Goal: Task Accomplishment & Management: Manage account settings

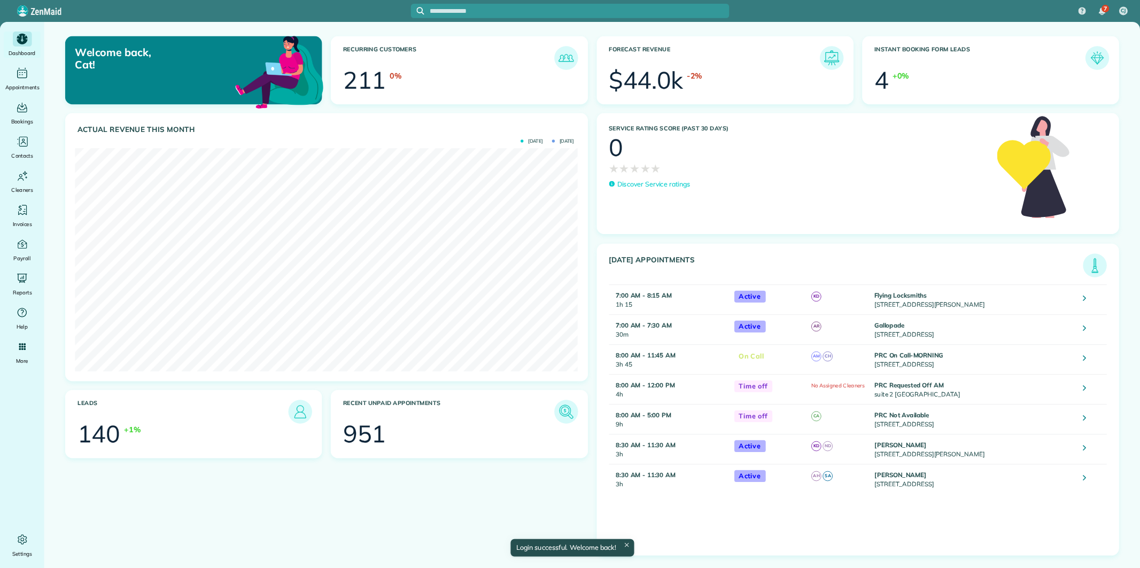
scroll to position [217, 489]
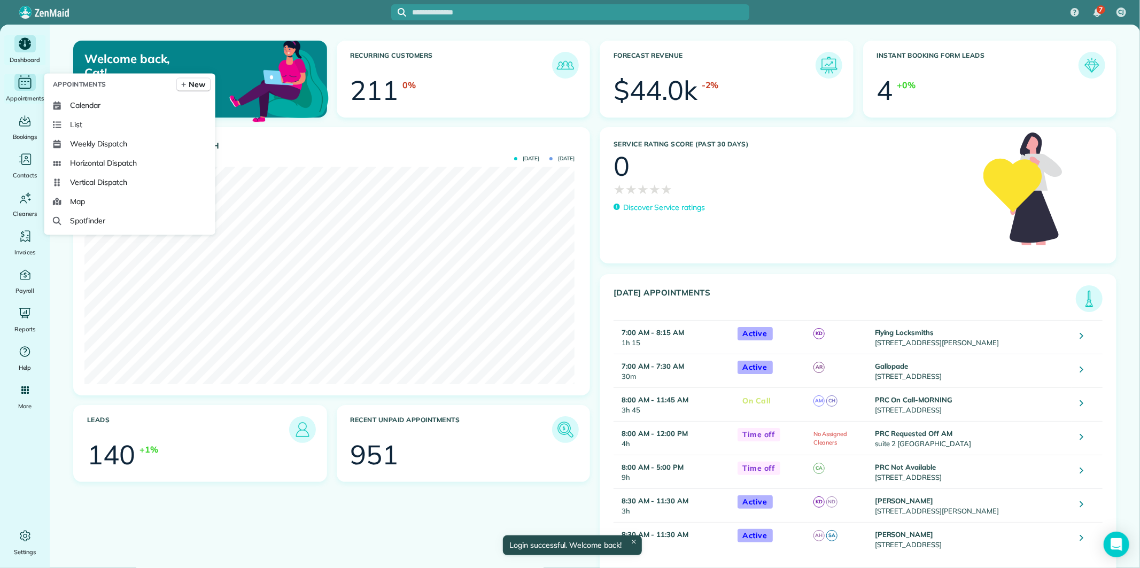
click at [26, 84] on icon "Main" at bounding box center [25, 84] width 2 height 1
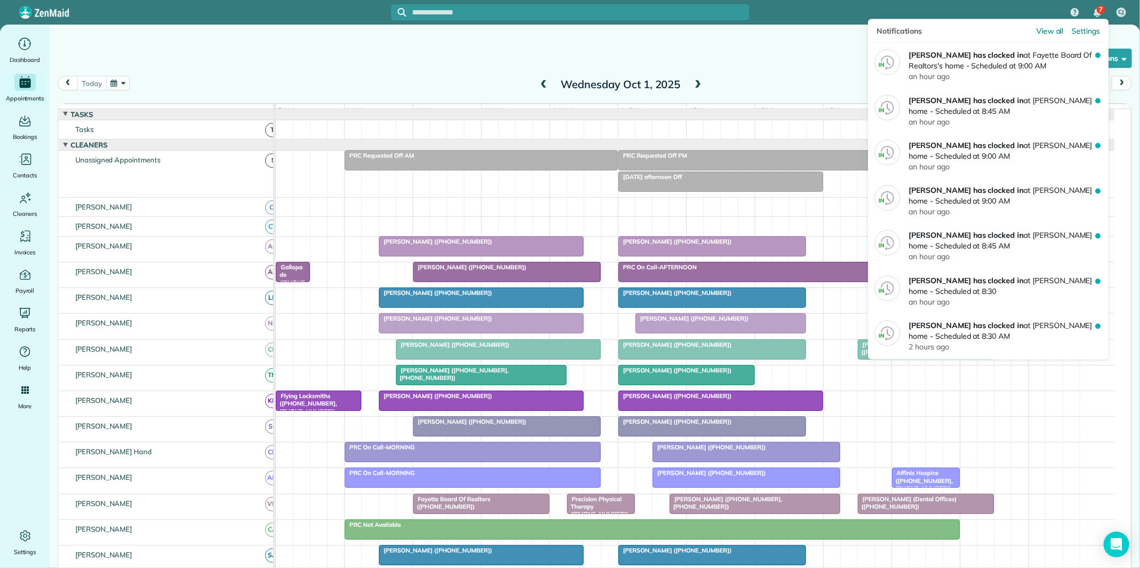
click at [1101, 13] on div "7" at bounding box center [1100, 9] width 9 height 9
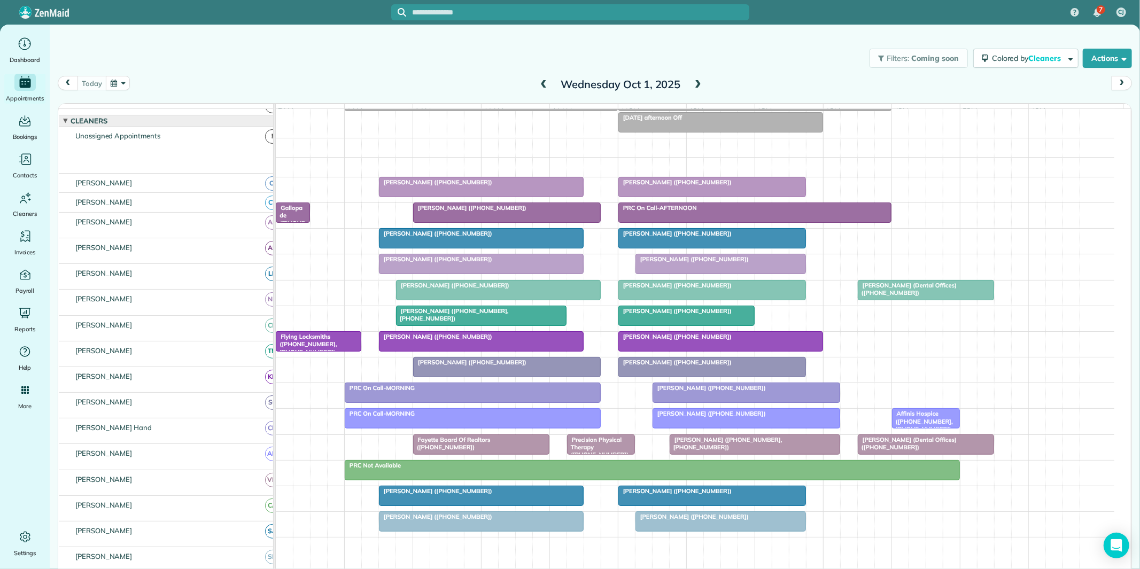
scroll to position [59, 0]
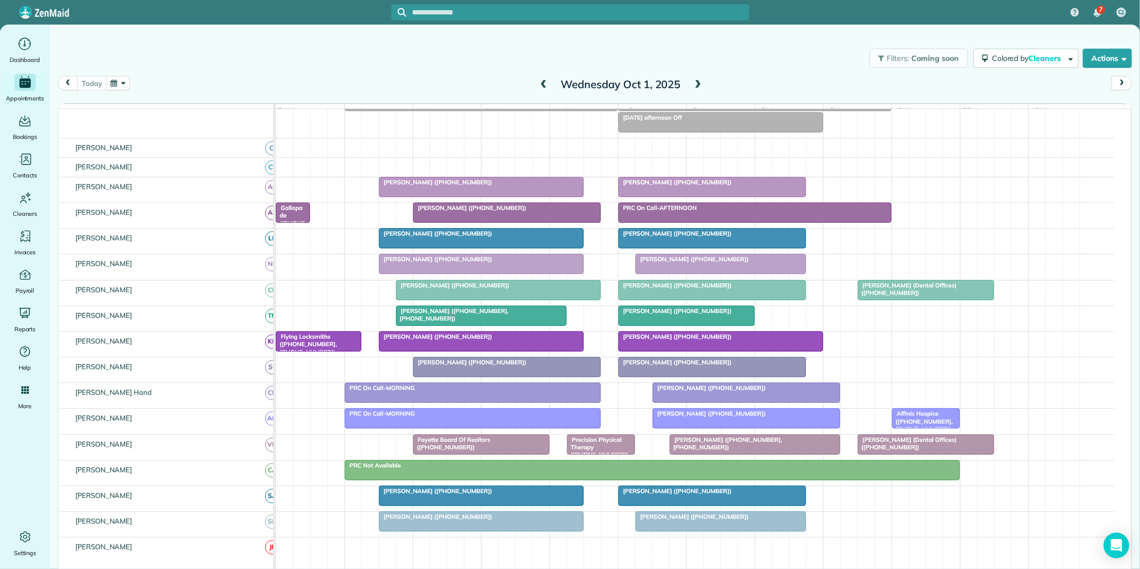
click at [437, 274] on div at bounding box center [481, 263] width 204 height 19
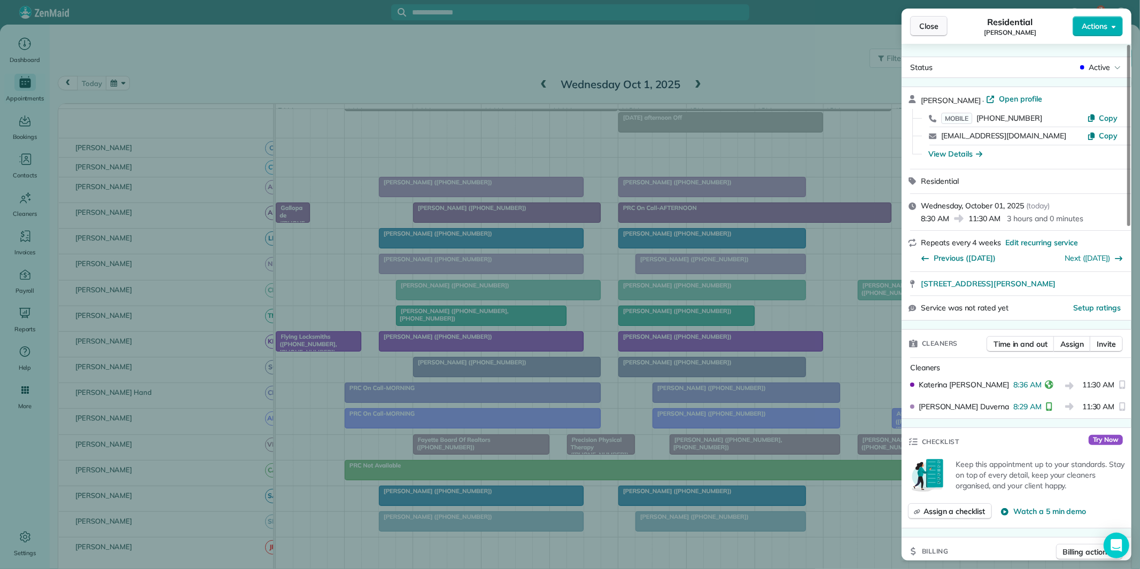
click at [921, 28] on span "Close" at bounding box center [928, 26] width 19 height 11
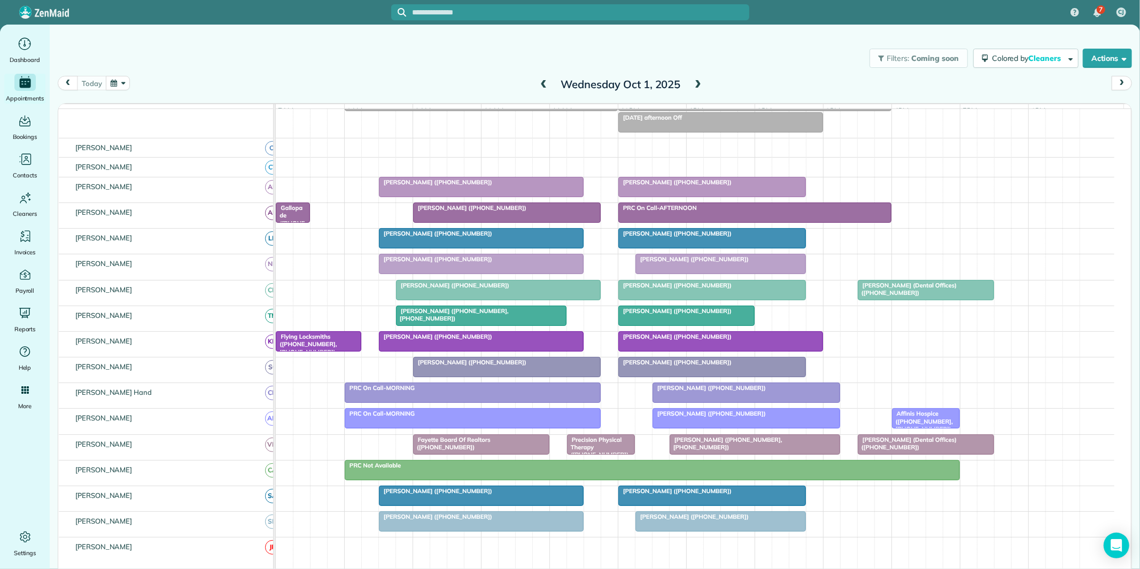
click at [692, 82] on span at bounding box center [698, 85] width 12 height 10
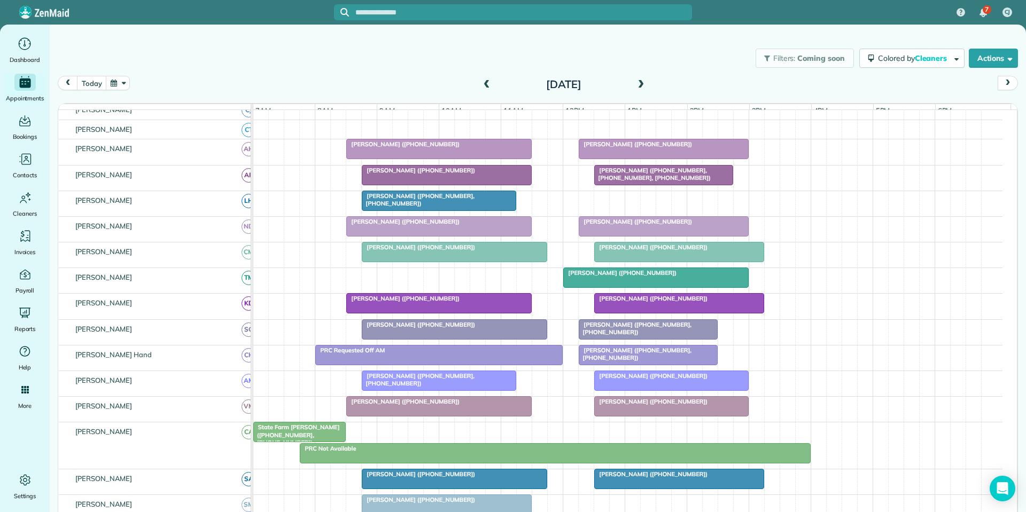
scroll to position [121, 0]
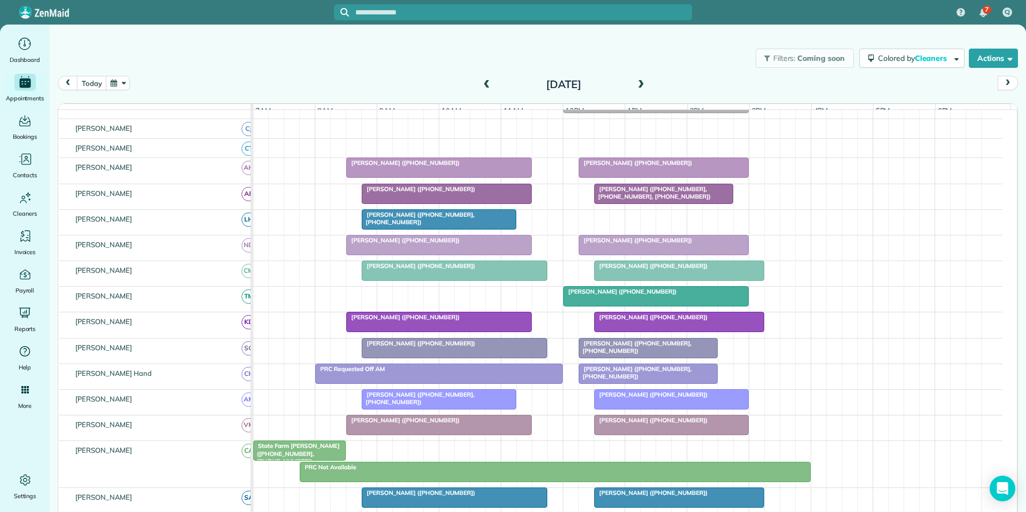
click at [636, 80] on span at bounding box center [641, 85] width 12 height 10
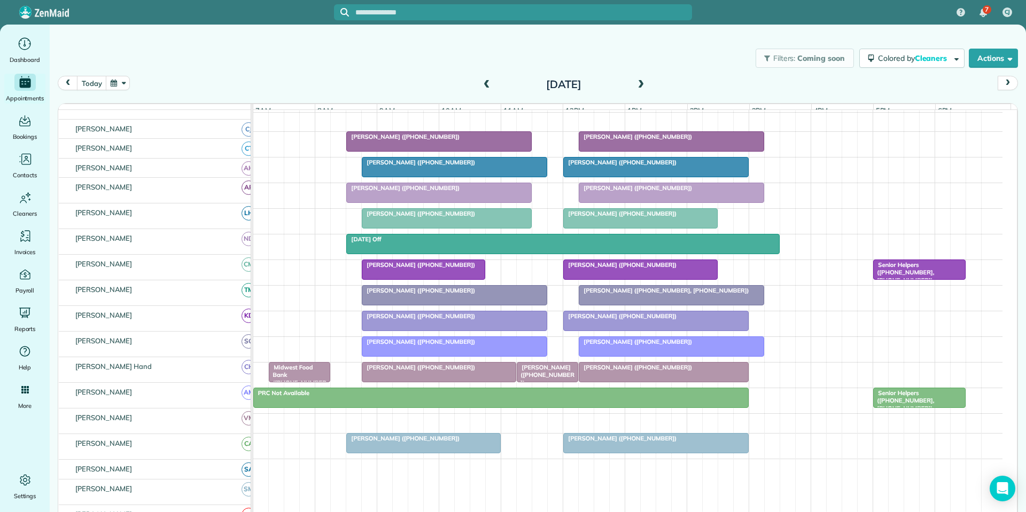
scroll to position [228, 0]
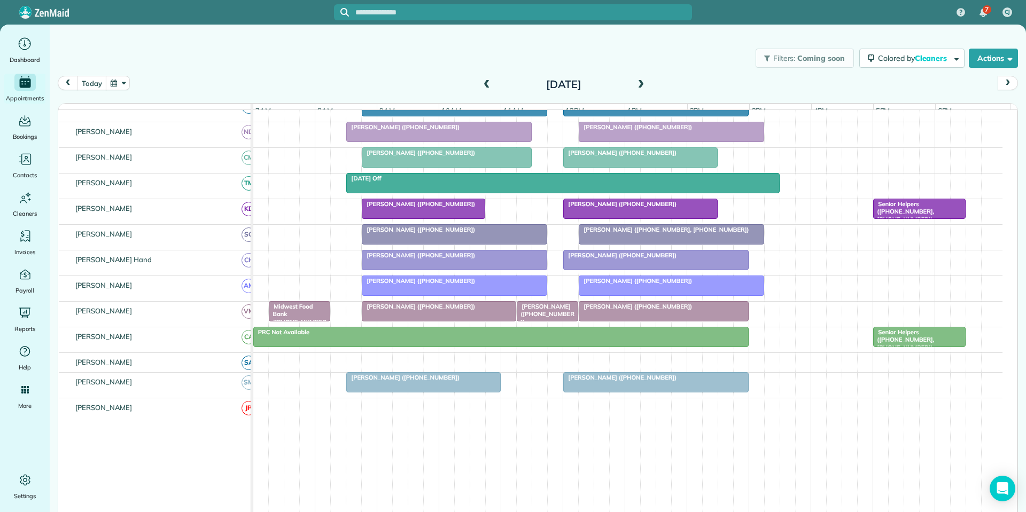
click at [914, 348] on span "Senior Helpers ([PHONE_NUMBER], [PHONE_NUMBER])" at bounding box center [903, 340] width 61 height 23
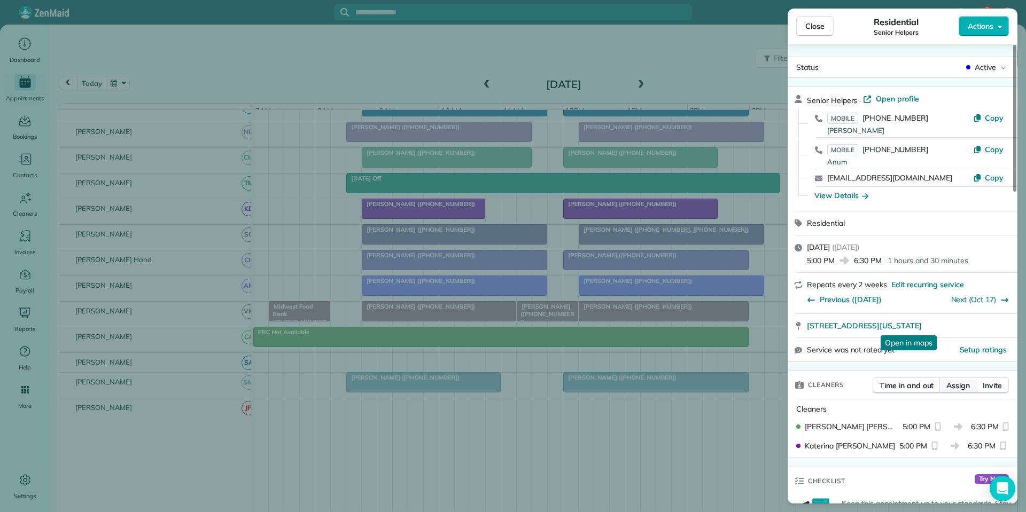
click at [955, 387] on span "Assign" at bounding box center [958, 385] width 24 height 11
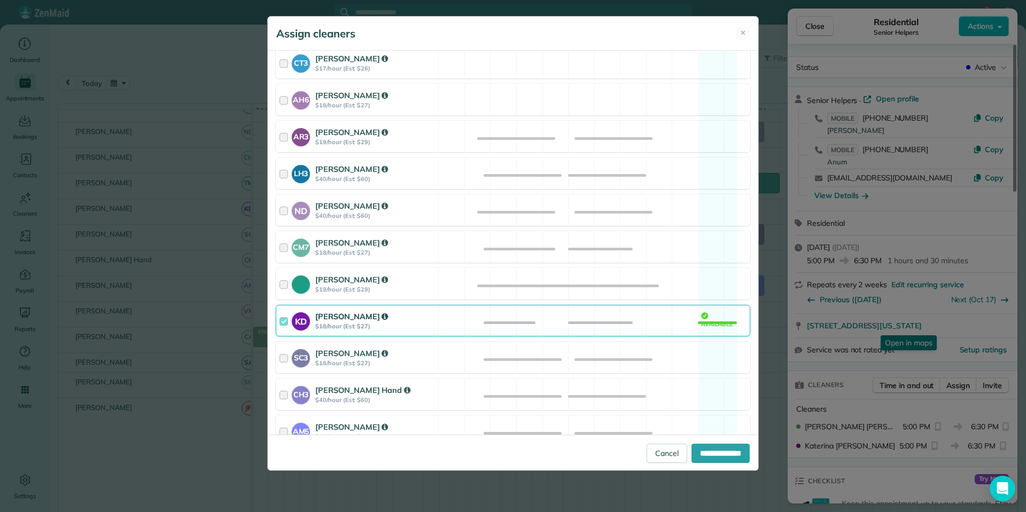
scroll to position [321, 0]
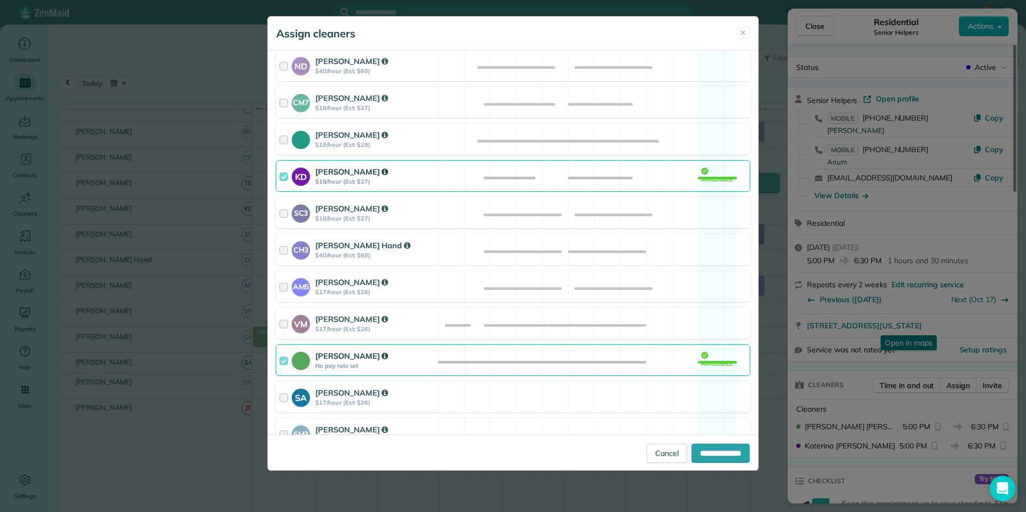
click at [713, 368] on div "[PERSON_NAME] No pay rate set Available" at bounding box center [513, 361] width 475 height 32
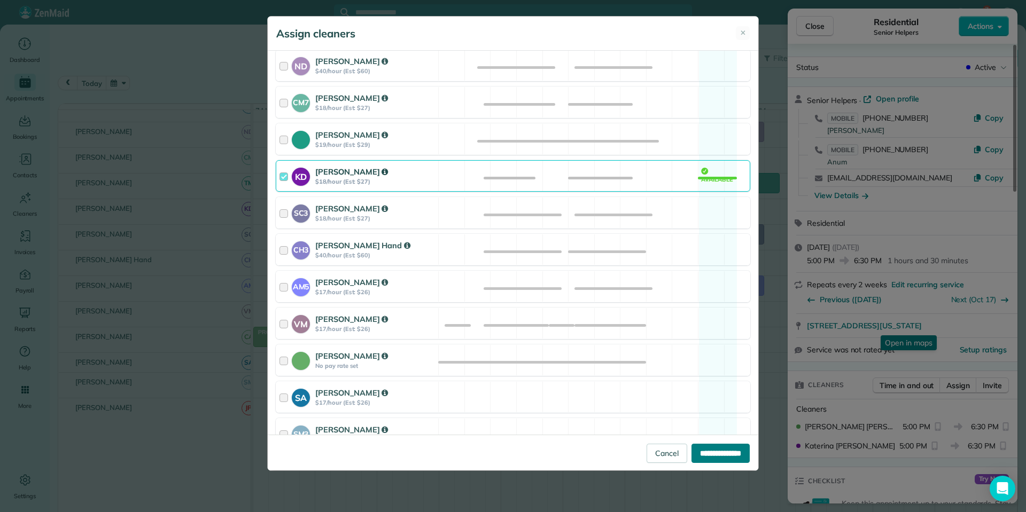
click at [707, 459] on input "**********" at bounding box center [720, 453] width 58 height 19
type input "**********"
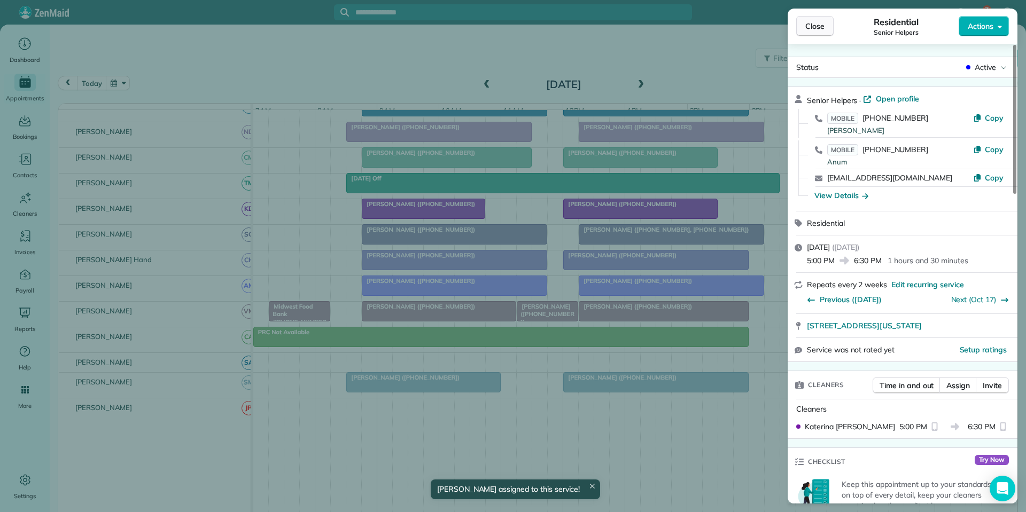
click at [827, 23] on button "Close" at bounding box center [814, 26] width 37 height 20
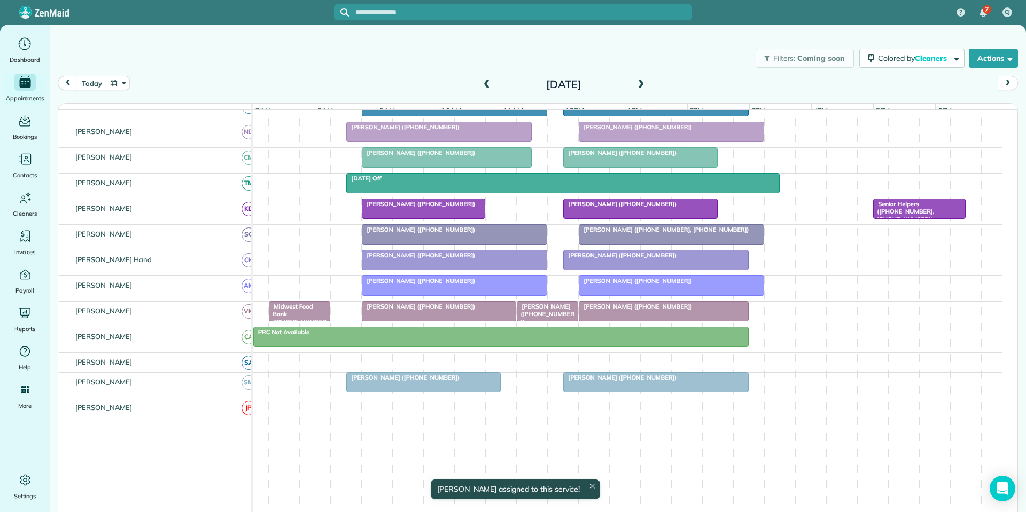
click at [485, 82] on span at bounding box center [487, 85] width 12 height 10
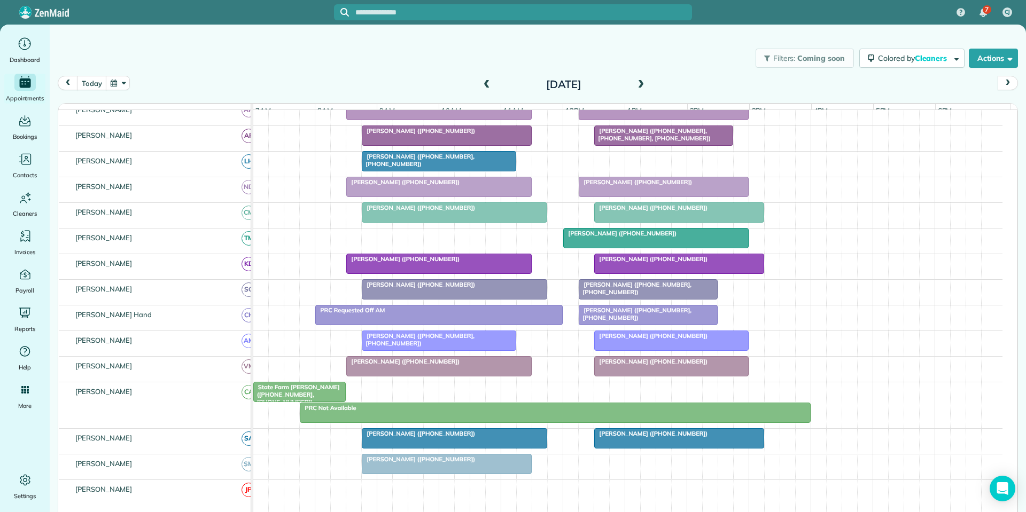
click at [485, 82] on span at bounding box center [487, 85] width 12 height 10
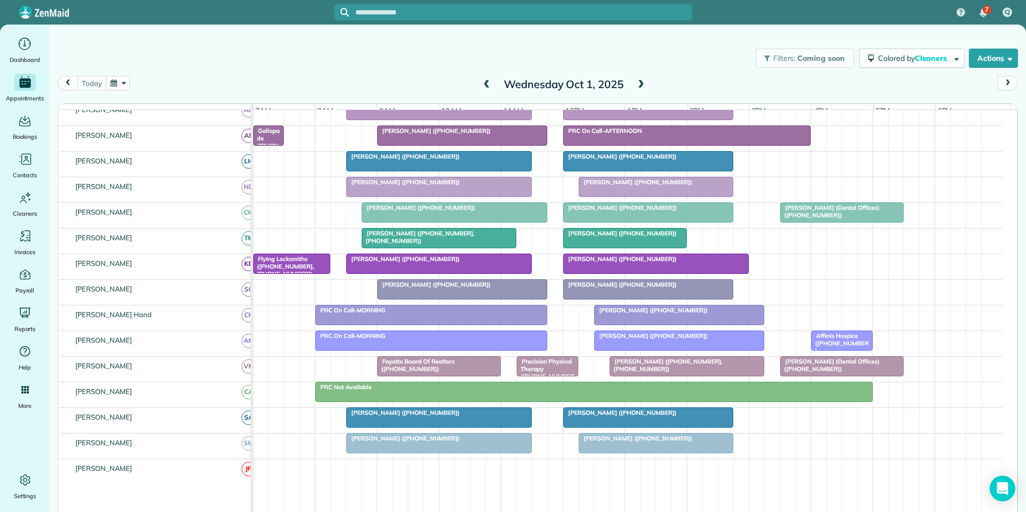
click at [639, 80] on span at bounding box center [641, 85] width 12 height 10
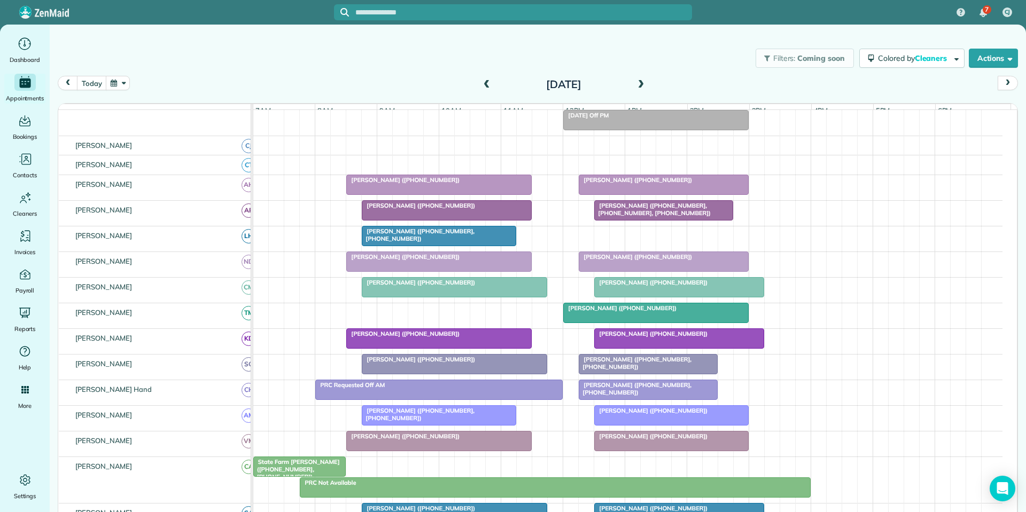
scroll to position [179, 0]
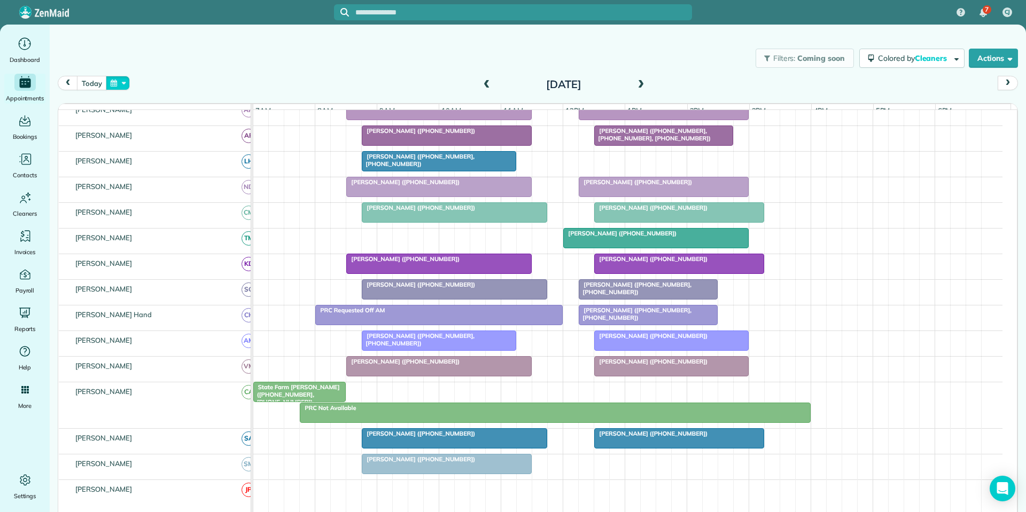
click at [127, 81] on button "button" at bounding box center [118, 83] width 25 height 14
click at [177, 172] on link "21" at bounding box center [178, 172] width 17 height 17
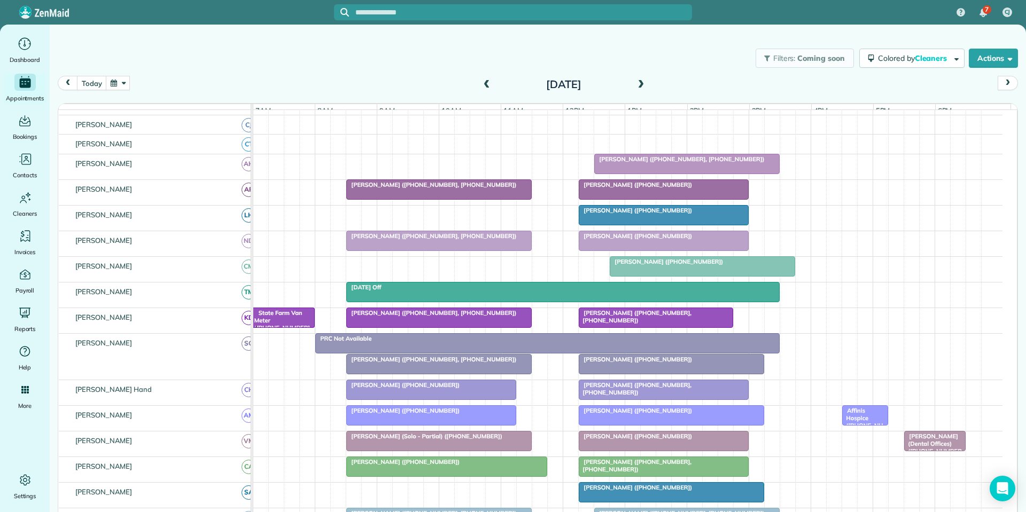
scroll to position [158, 0]
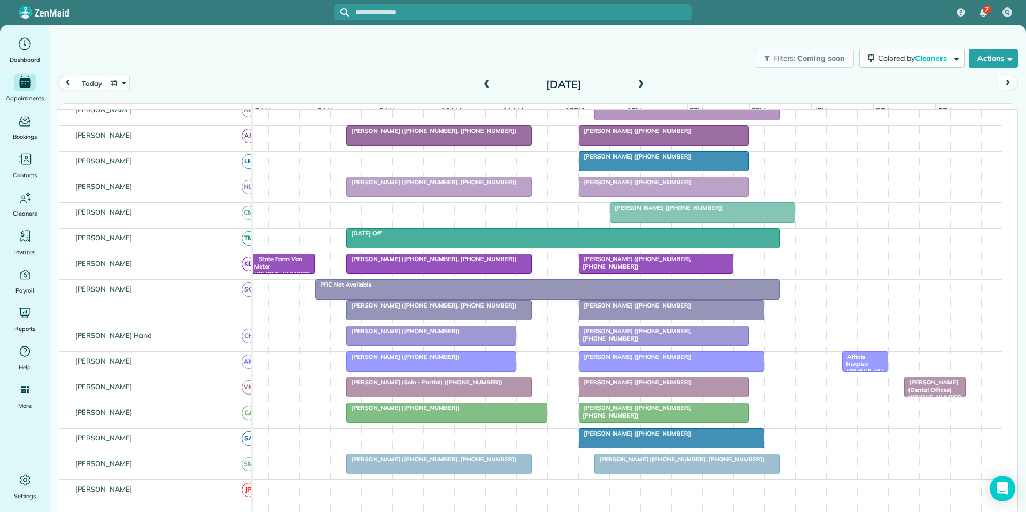
click at [484, 81] on span at bounding box center [487, 85] width 12 height 10
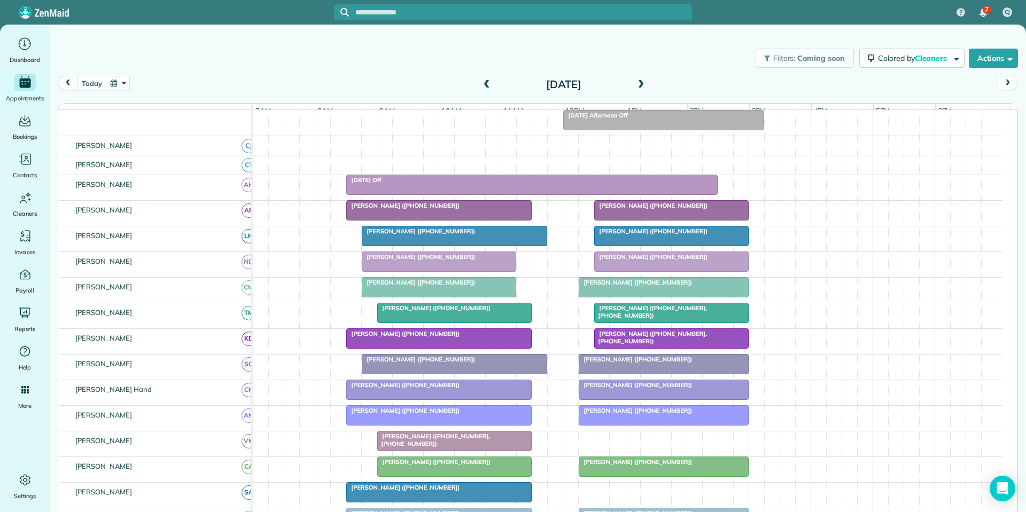
scroll to position [179, 0]
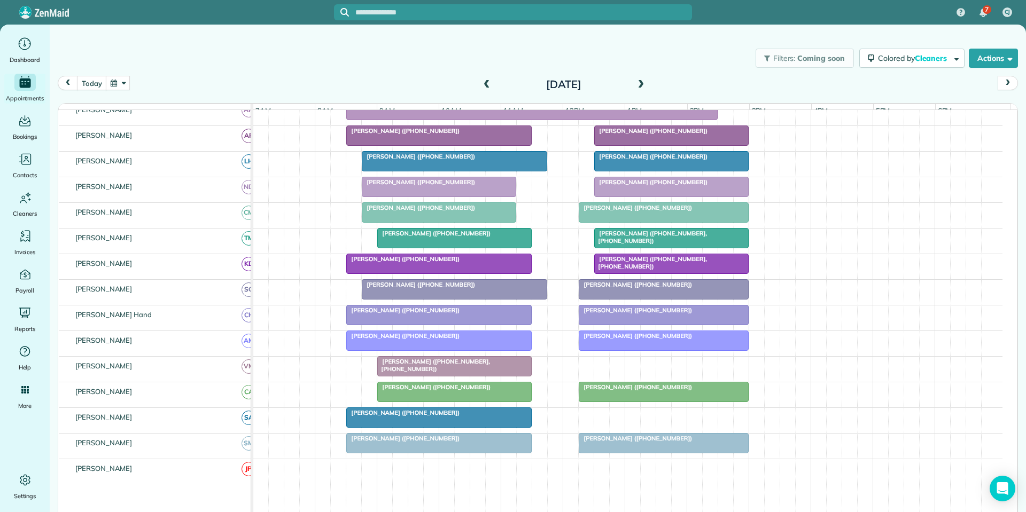
click at [120, 82] on button "button" at bounding box center [118, 83] width 25 height 14
click at [161, 154] on link "13" at bounding box center [161, 155] width 17 height 17
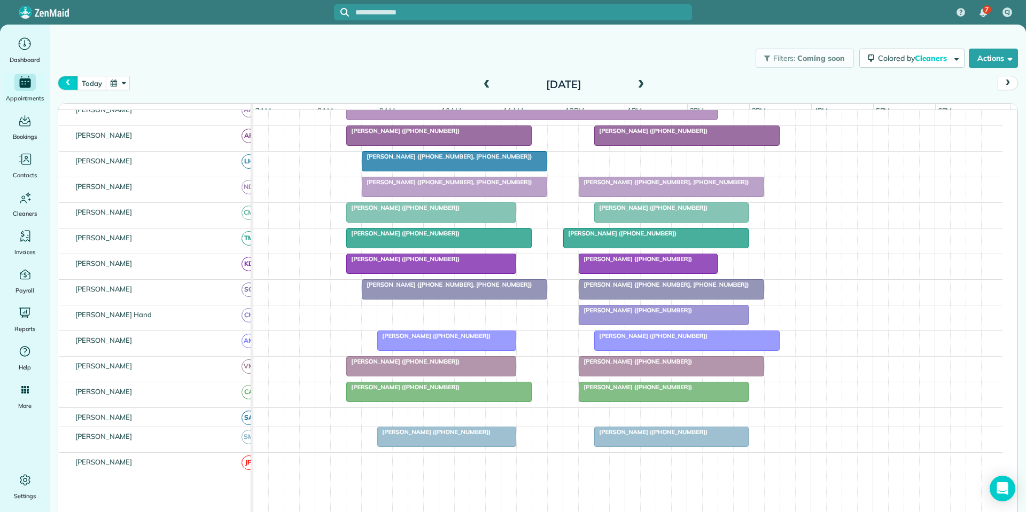
click at [67, 84] on span "prev" at bounding box center [68, 83] width 9 height 7
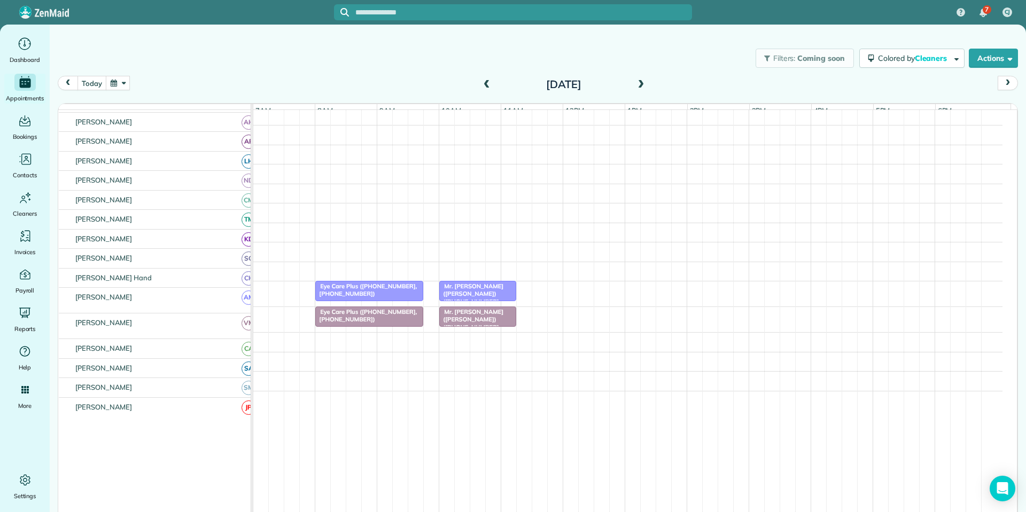
scroll to position [111, 0]
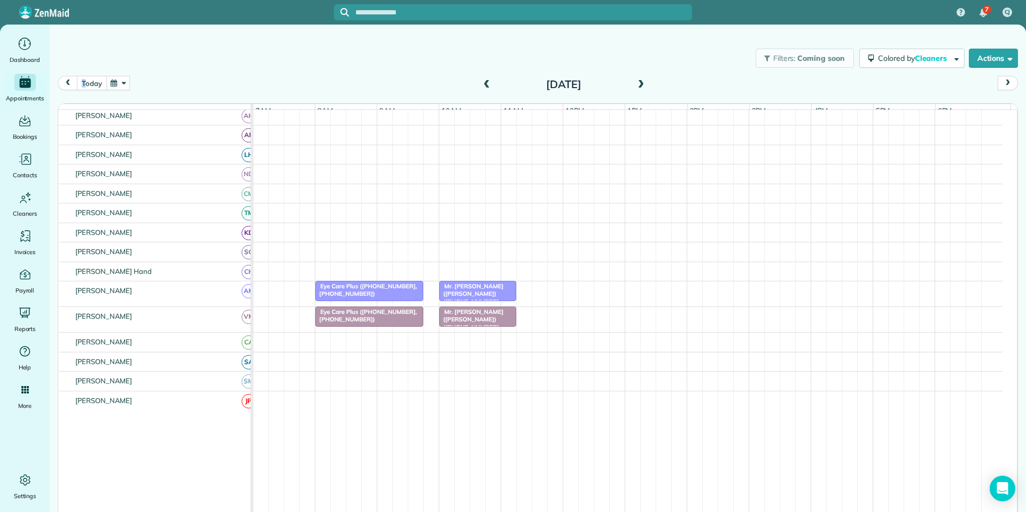
click at [87, 77] on div "Filters: Coming soon Colored by Cleaners Color by Cleaner Color by Team Color b…" at bounding box center [538, 268] width 976 height 487
click at [92, 85] on button "today" at bounding box center [91, 83] width 29 height 14
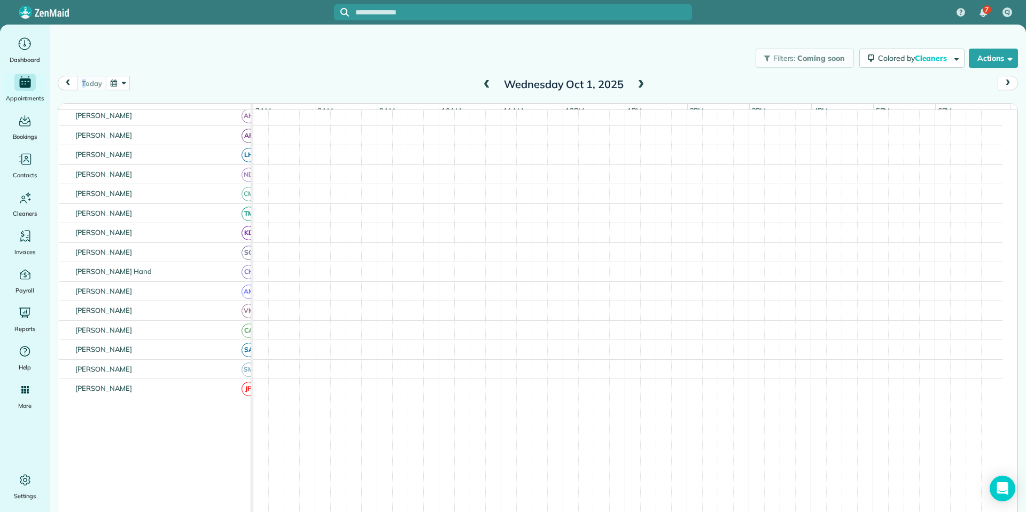
scroll to position [137, 0]
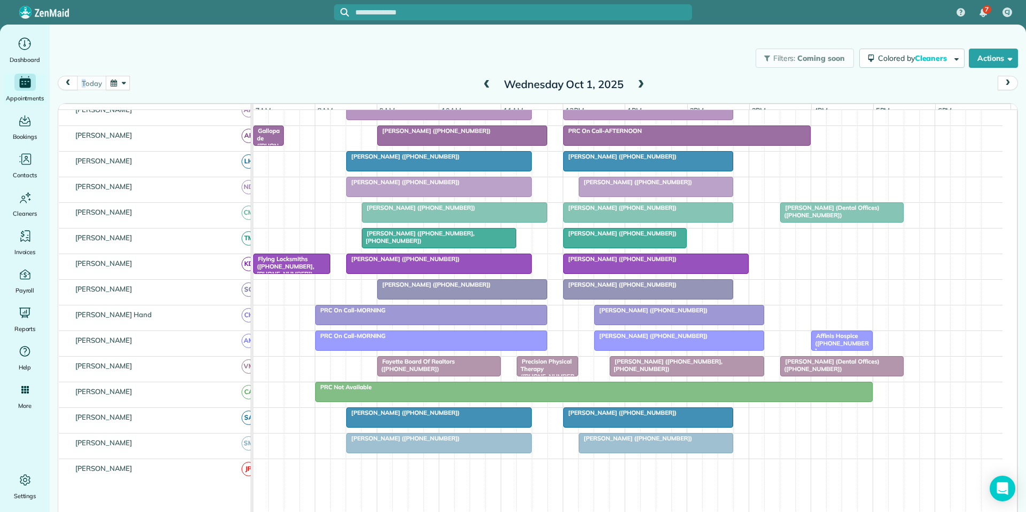
click at [386, 68] on div "Filters: Coming soon Colored by Cleaners Color by Cleaner Color by Team Color b…" at bounding box center [538, 58] width 976 height 35
click at [483, 83] on span at bounding box center [487, 85] width 12 height 10
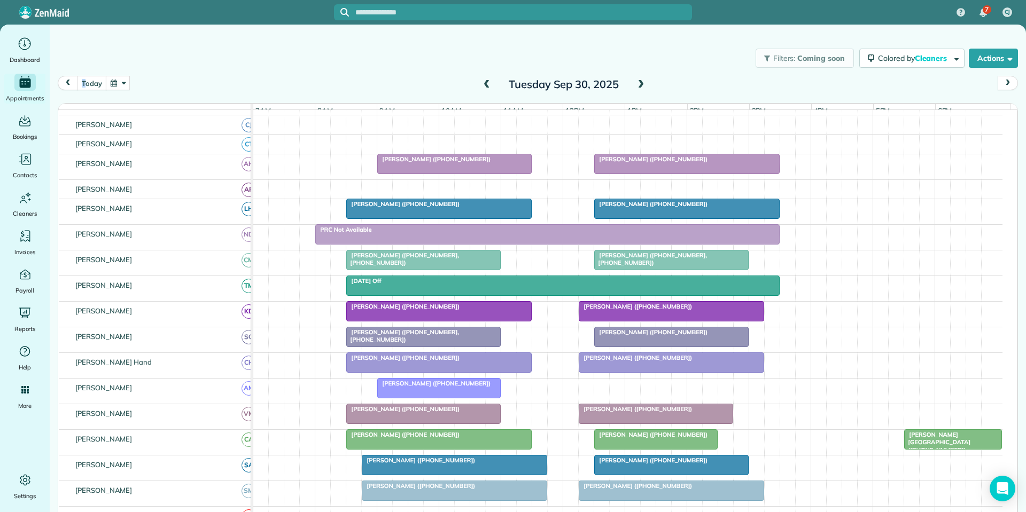
scroll to position [158, 0]
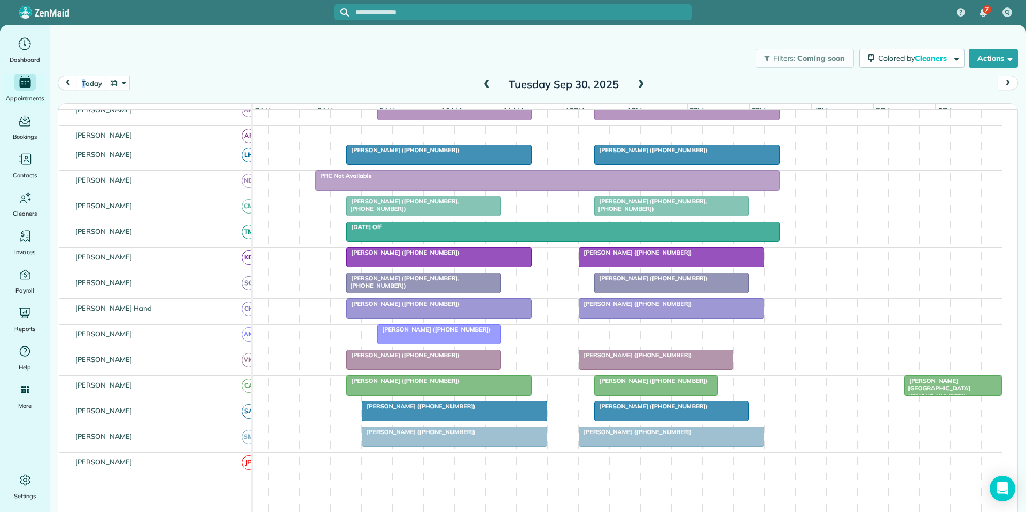
click at [116, 84] on button "button" at bounding box center [118, 83] width 25 height 14
click at [180, 152] on link "14" at bounding box center [178, 155] width 17 height 17
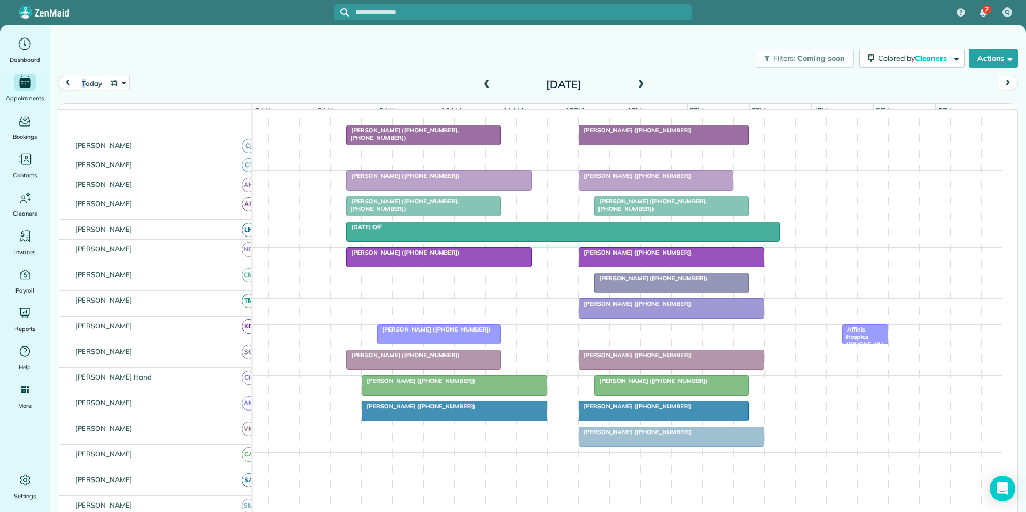
scroll to position [173, 0]
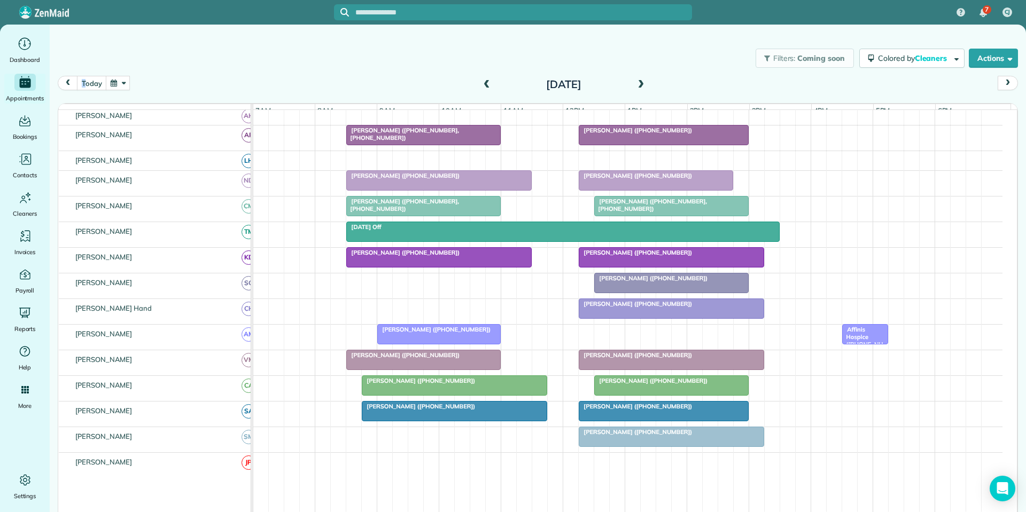
click at [274, 58] on div "Filters: Coming soon Colored by Cleaners Color by Cleaner Color by Team Color b…" at bounding box center [538, 58] width 976 height 35
click at [190, 64] on div "Filters: Coming soon Colored by Cleaners Color by Cleaner Color by Team Color b…" at bounding box center [538, 58] width 976 height 35
click at [123, 59] on div "Filters: Coming soon Colored by Cleaners Color by Cleaner Color by Team Color b…" at bounding box center [538, 58] width 976 height 35
click at [121, 81] on button "button" at bounding box center [118, 83] width 25 height 14
click at [180, 172] on link "21" at bounding box center [178, 172] width 17 height 17
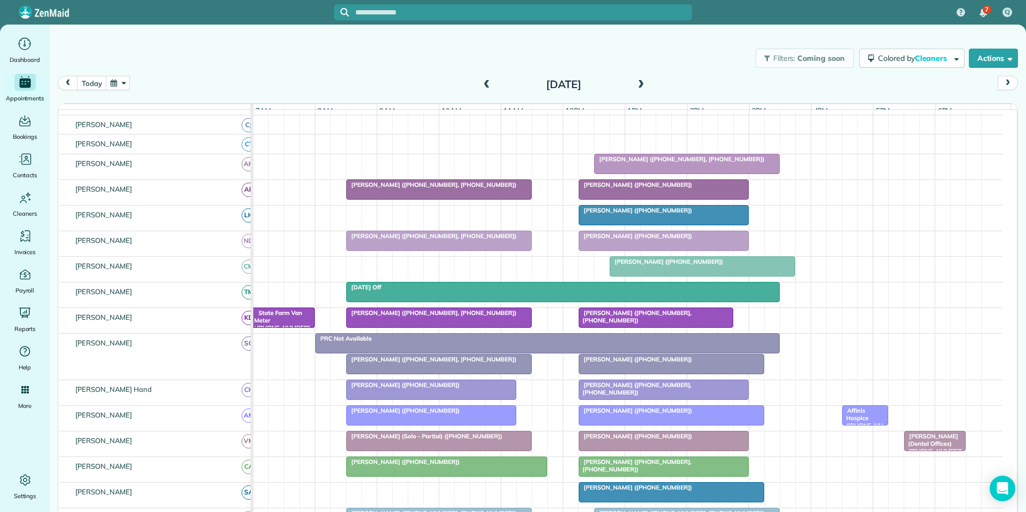
scroll to position [158, 0]
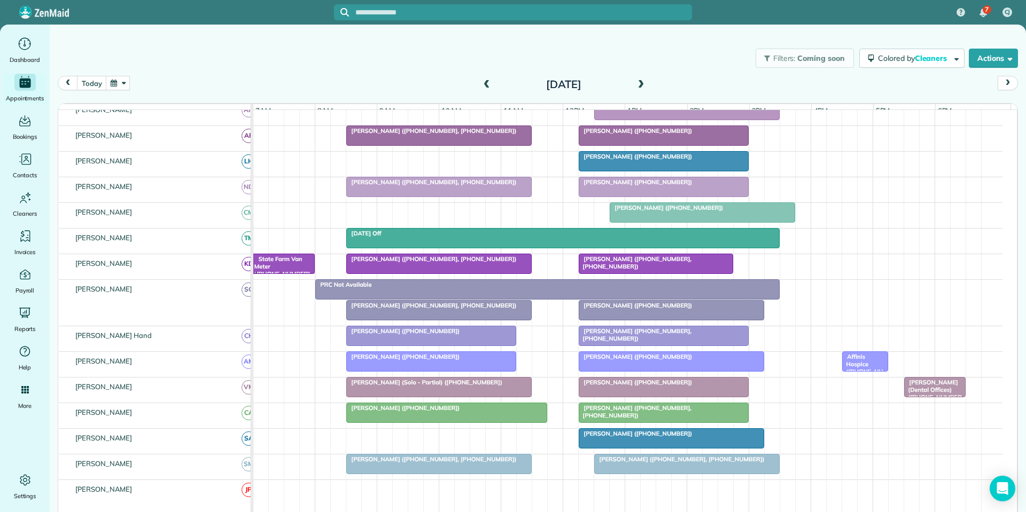
click at [122, 83] on button "button" at bounding box center [118, 83] width 25 height 14
click at [180, 187] on link "28" at bounding box center [178, 189] width 17 height 17
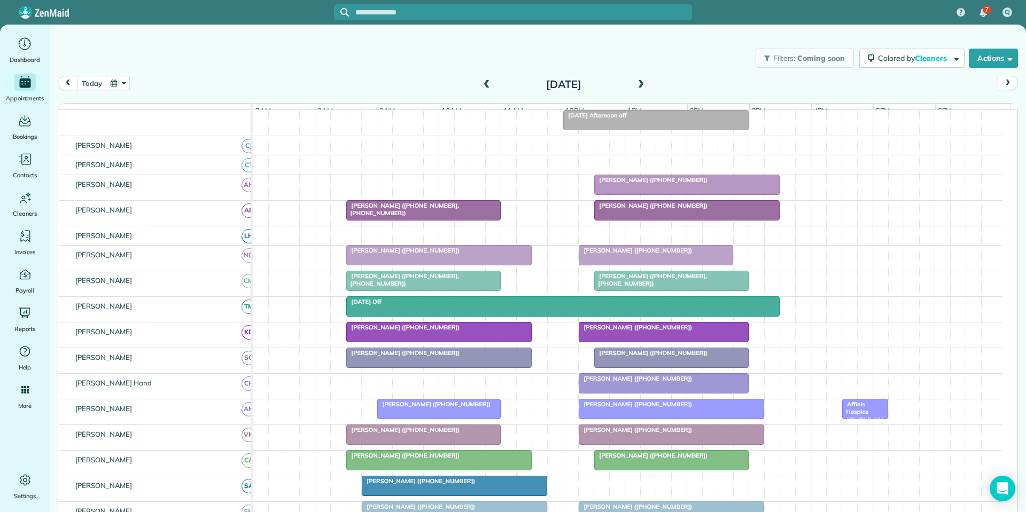
scroll to position [179, 0]
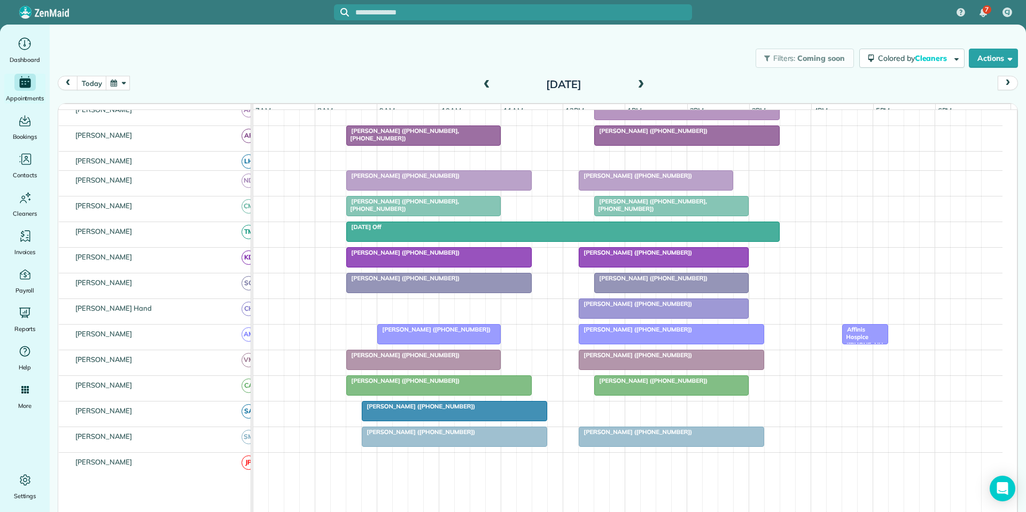
click at [123, 82] on button "button" at bounding box center [118, 83] width 25 height 14
click at [322, 73] on div "Filters: Coming soon Colored by Cleaners Color by Cleaner Color by Team Color b…" at bounding box center [538, 58] width 976 height 35
click at [128, 82] on button "button" at bounding box center [118, 83] width 25 height 14
click at [181, 189] on link "28" at bounding box center [178, 189] width 17 height 17
click at [119, 82] on button "button" at bounding box center [118, 83] width 25 height 14
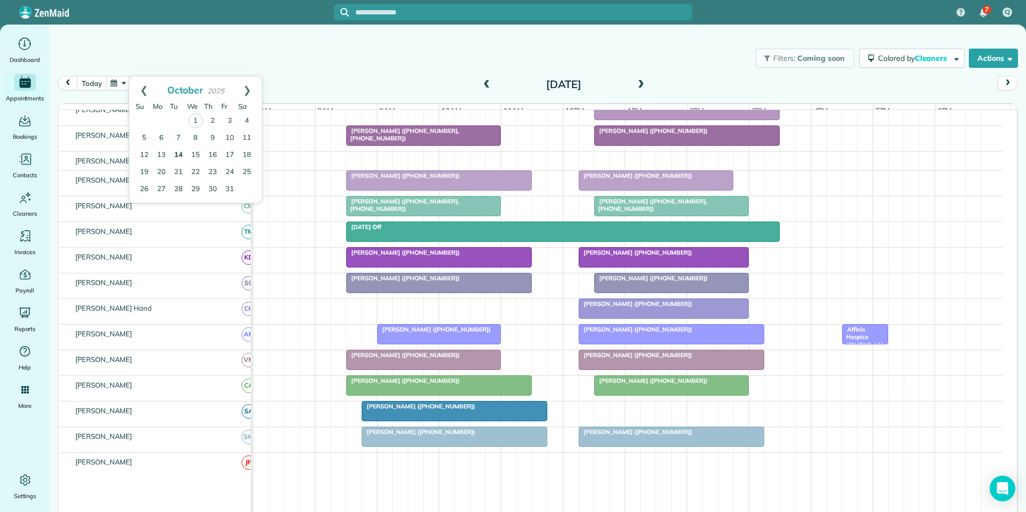
click at [178, 154] on link "14" at bounding box center [178, 155] width 17 height 17
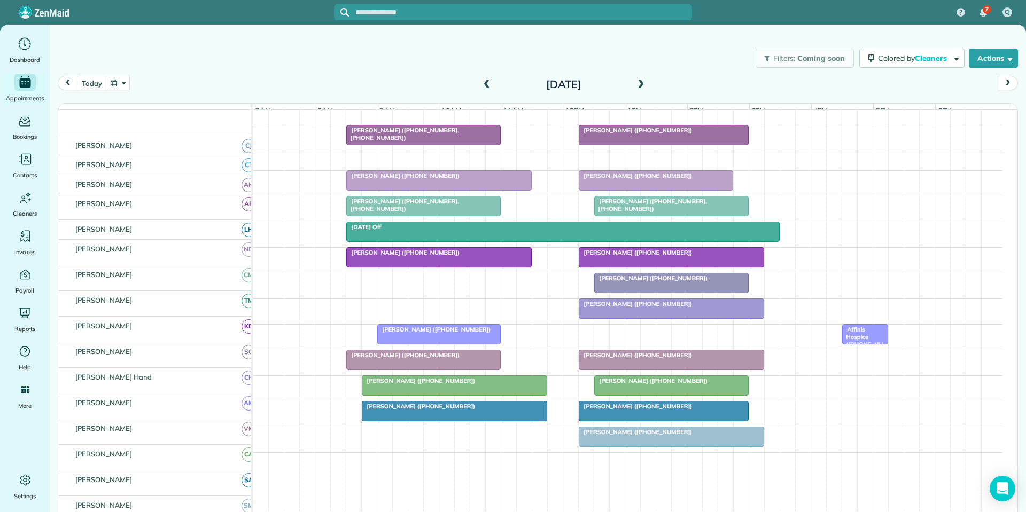
scroll to position [173, 0]
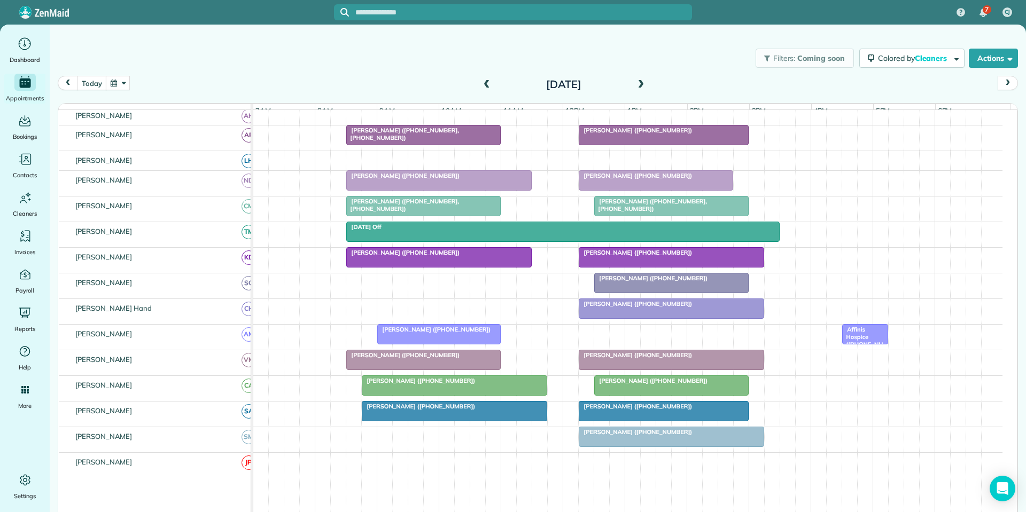
click at [453, 333] on span "[PERSON_NAME] ([PHONE_NUMBER])" at bounding box center [434, 329] width 114 height 7
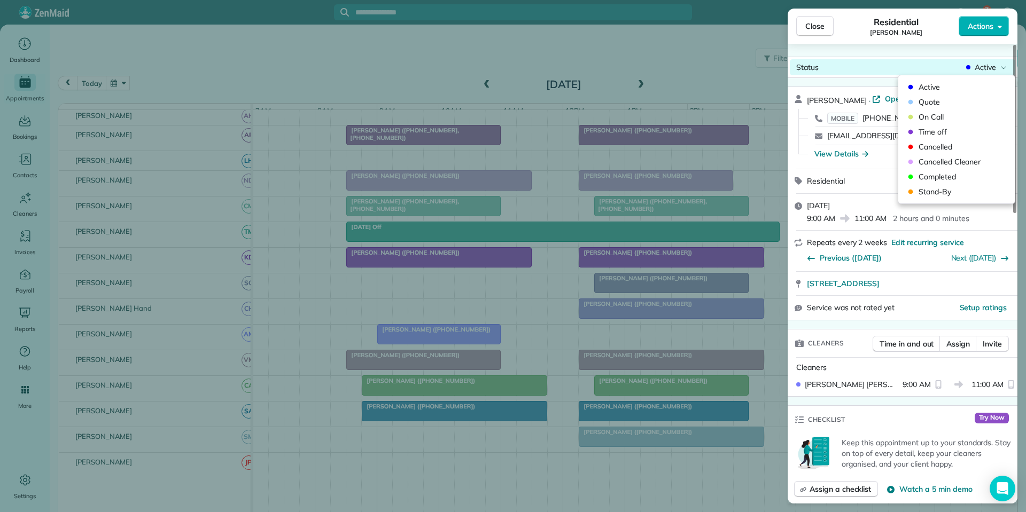
click at [989, 69] on span "Active" at bounding box center [985, 67] width 21 height 11
click at [935, 146] on span "Cancelled" at bounding box center [964, 147] width 90 height 11
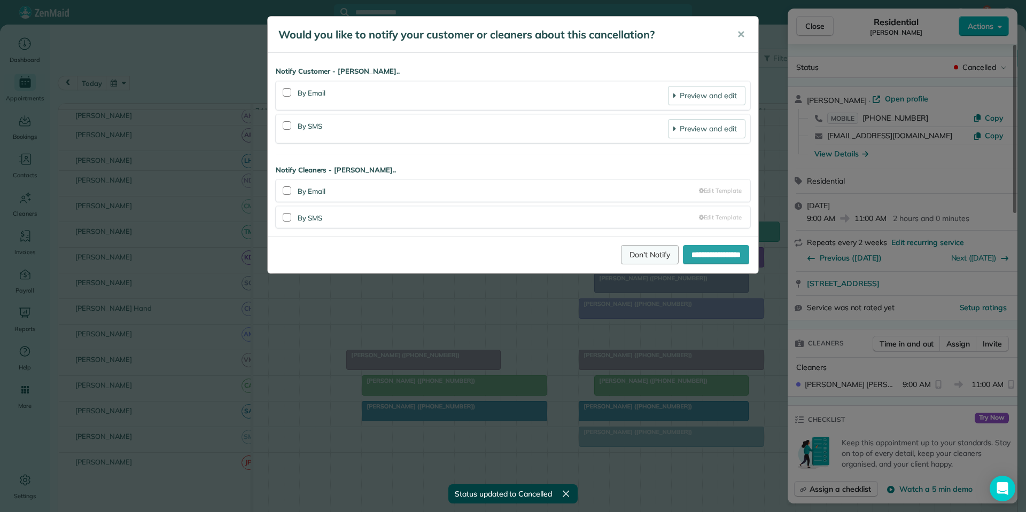
click at [632, 257] on link "Don't Notify" at bounding box center [650, 254] width 58 height 19
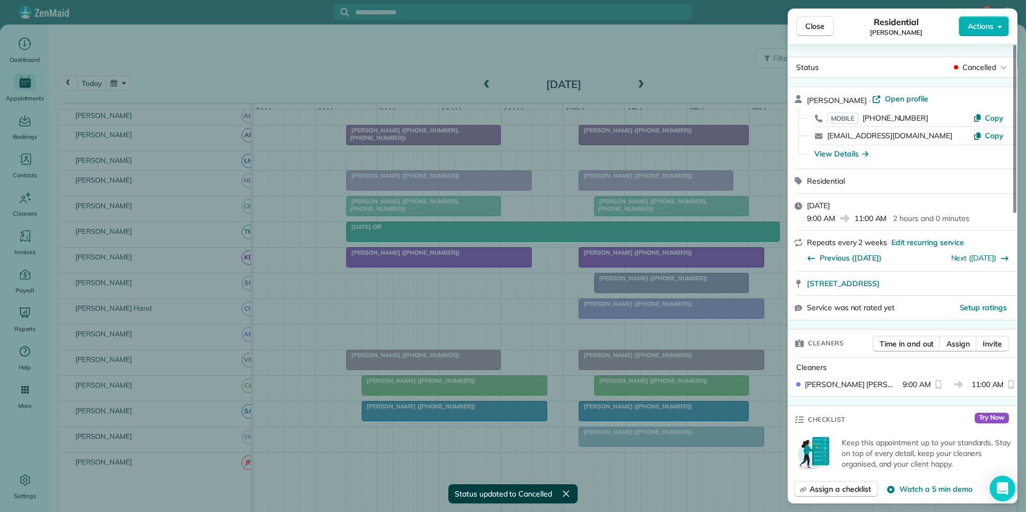
click at [831, 29] on button "Close" at bounding box center [814, 26] width 37 height 20
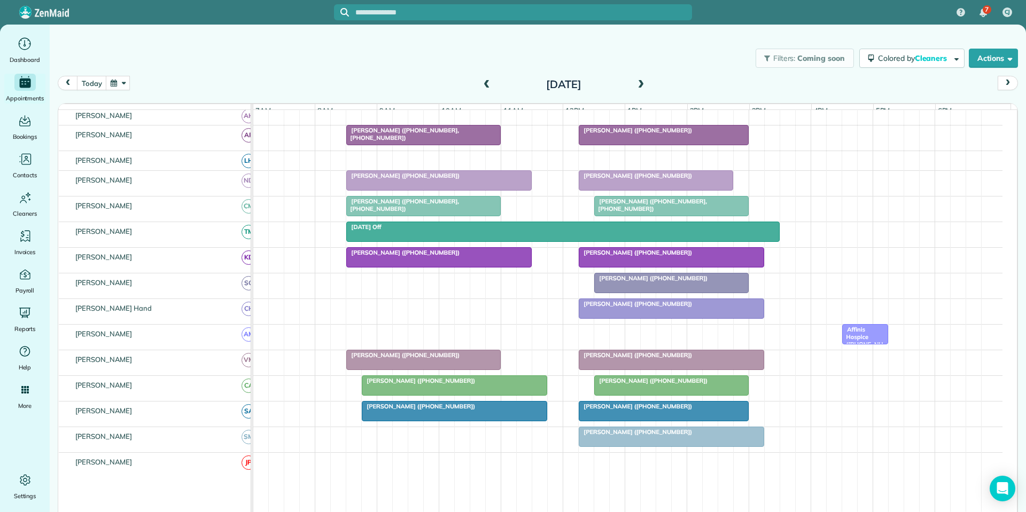
click at [120, 86] on button "button" at bounding box center [118, 83] width 25 height 14
click at [138, 90] on link "Prev" at bounding box center [143, 89] width 29 height 27
click at [180, 184] on link "30" at bounding box center [178, 189] width 17 height 17
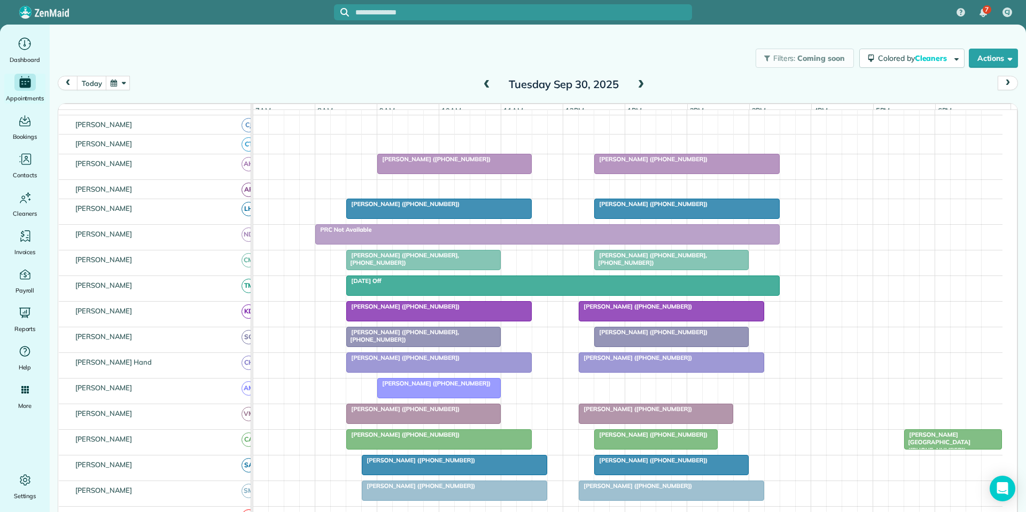
scroll to position [158, 0]
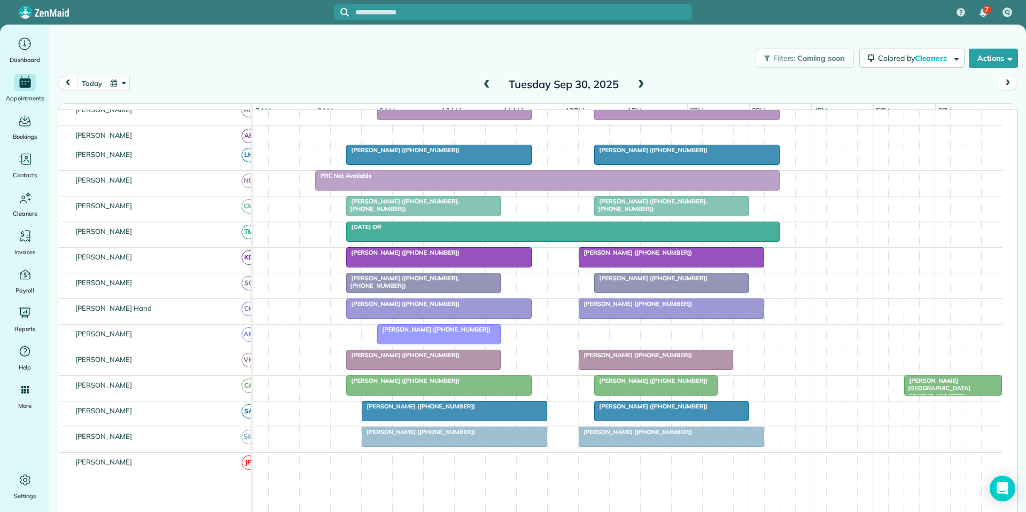
click at [444, 333] on div "[PERSON_NAME] ([PHONE_NUMBER])" at bounding box center [438, 329] width 117 height 7
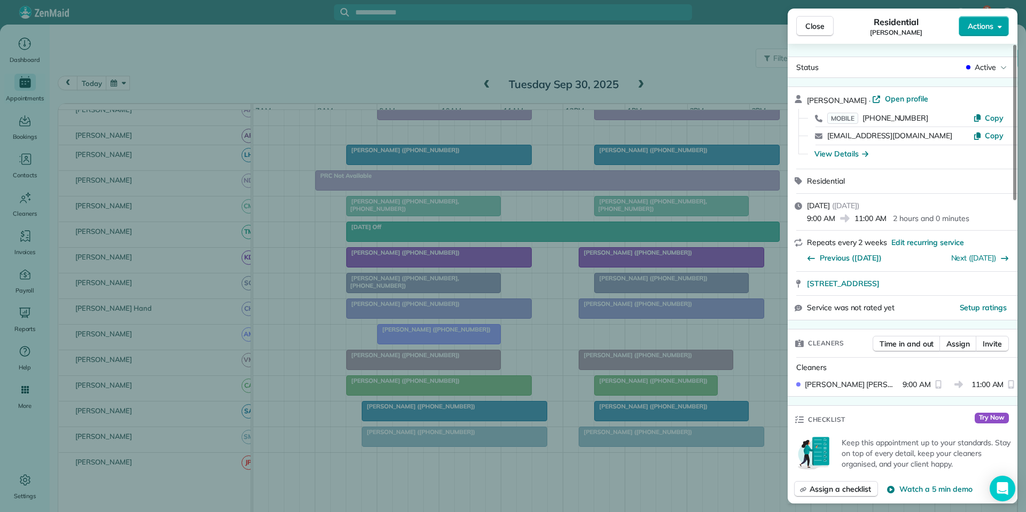
click at [968, 27] on button "Actions" at bounding box center [984, 26] width 50 height 20
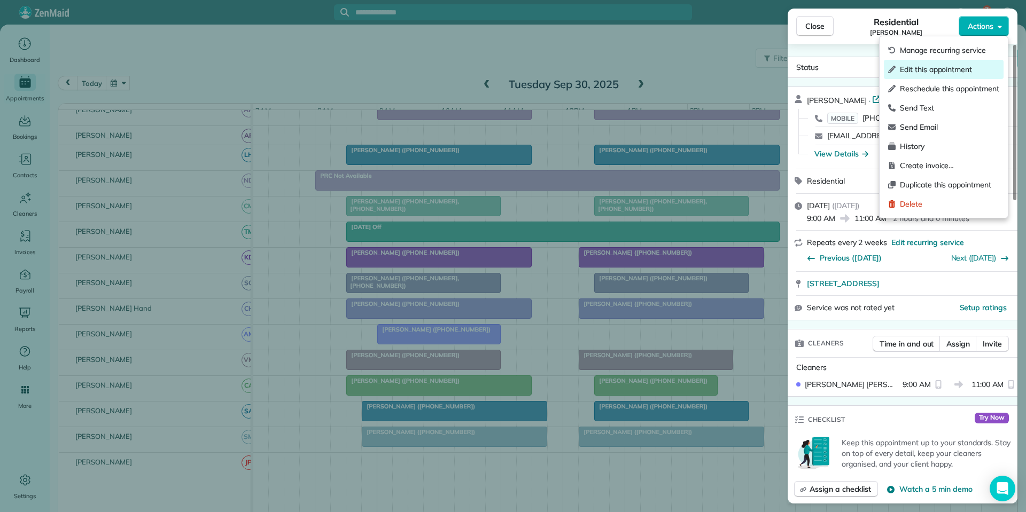
click at [943, 68] on span "Edit this appointment" at bounding box center [949, 69] width 99 height 11
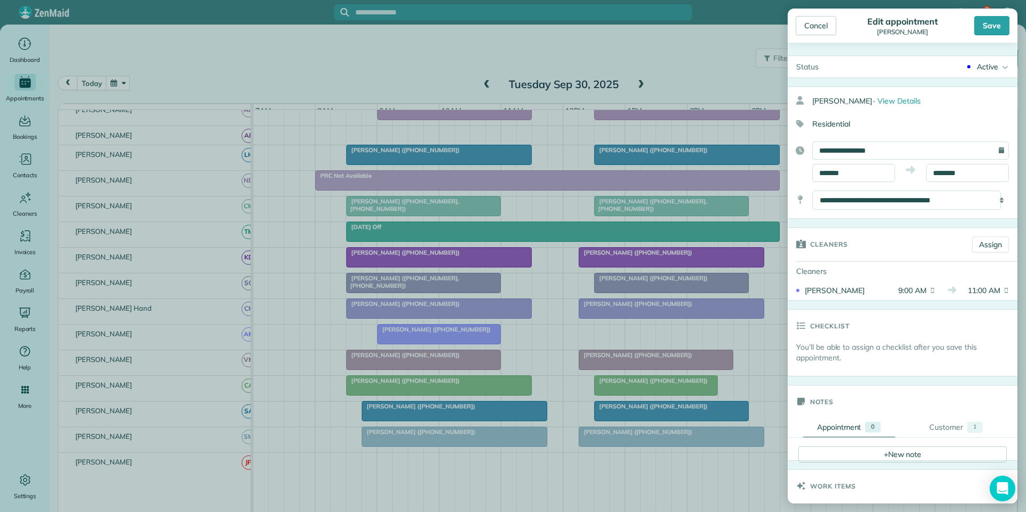
click at [985, 65] on div "Active" at bounding box center [987, 66] width 21 height 11
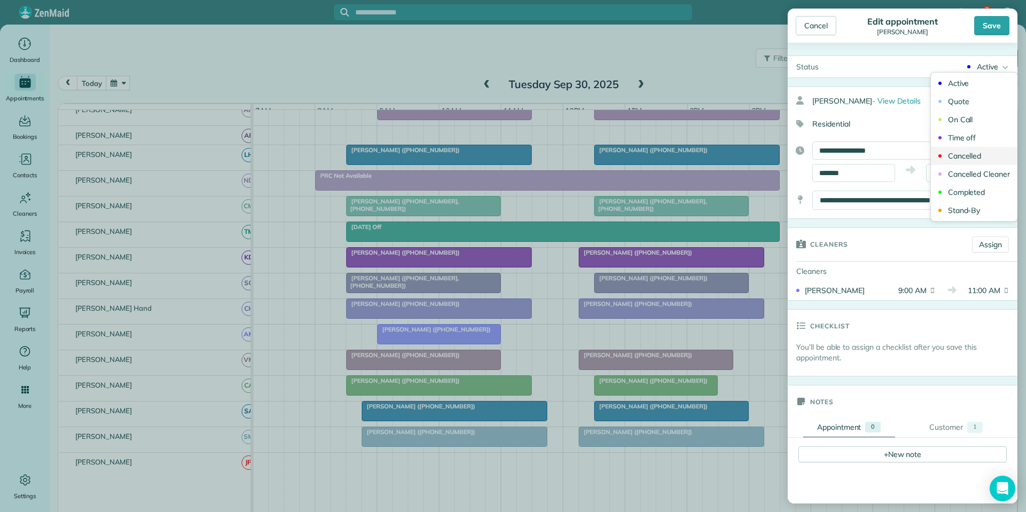
click at [963, 152] on div "Cancelled" at bounding box center [965, 155] width 34 height 7
click at [987, 54] on div "Status Cancelled Active Quote On Call Time off Cancelled" at bounding box center [903, 273] width 230 height 461
click at [982, 64] on div "Cancelled" at bounding box center [982, 66] width 34 height 11
click at [961, 173] on div "Cancelled Cleaner" at bounding box center [979, 173] width 62 height 7
click at [996, 19] on div "Save" at bounding box center [991, 25] width 35 height 19
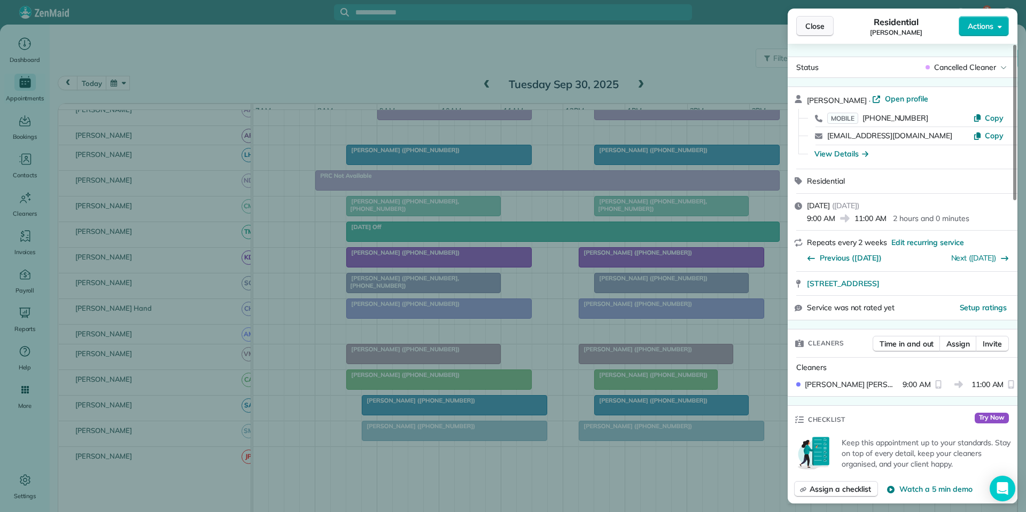
click at [803, 29] on button "Close" at bounding box center [814, 26] width 37 height 20
